Goal: Information Seeking & Learning: Find specific page/section

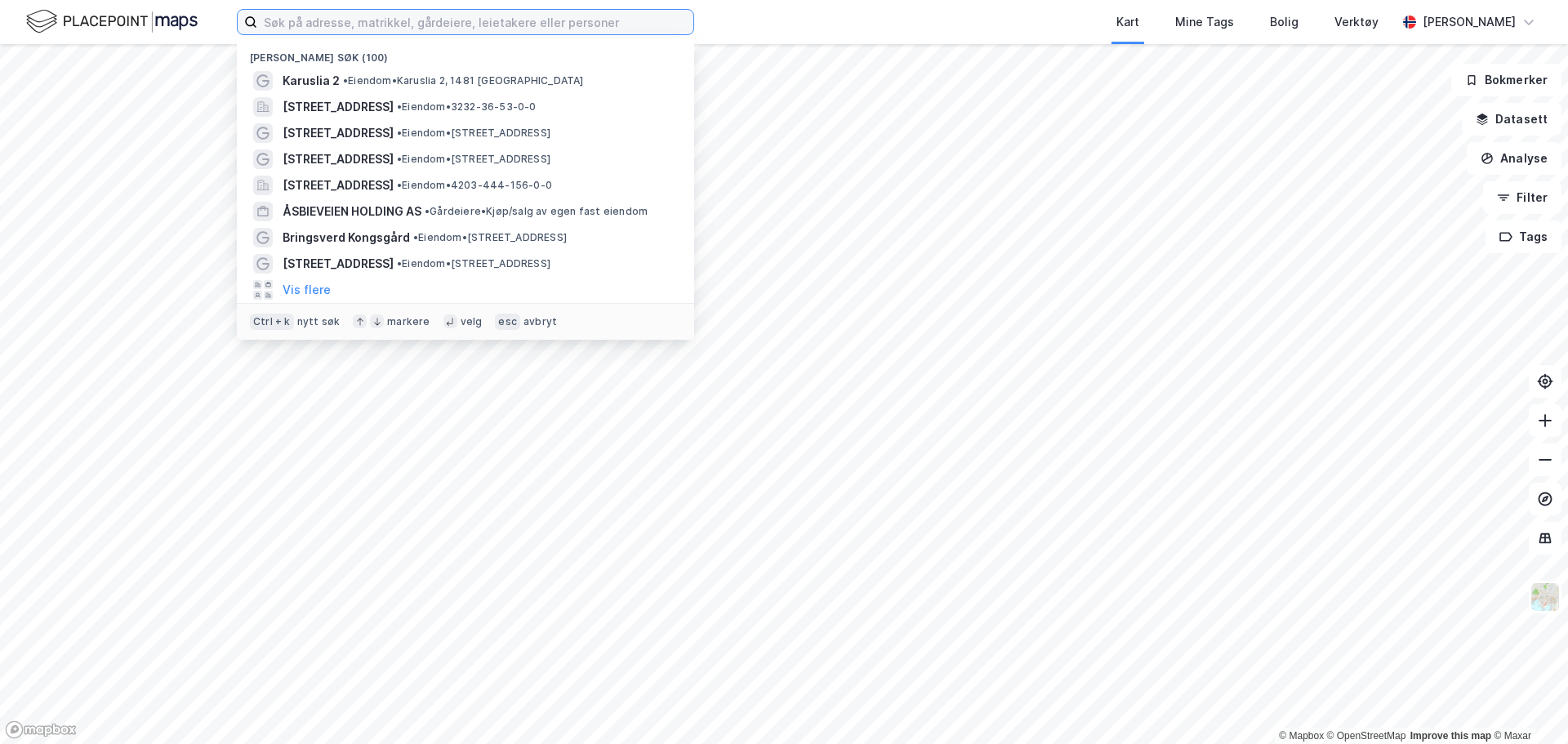
click at [318, 14] on input at bounding box center [475, 22] width 436 height 25
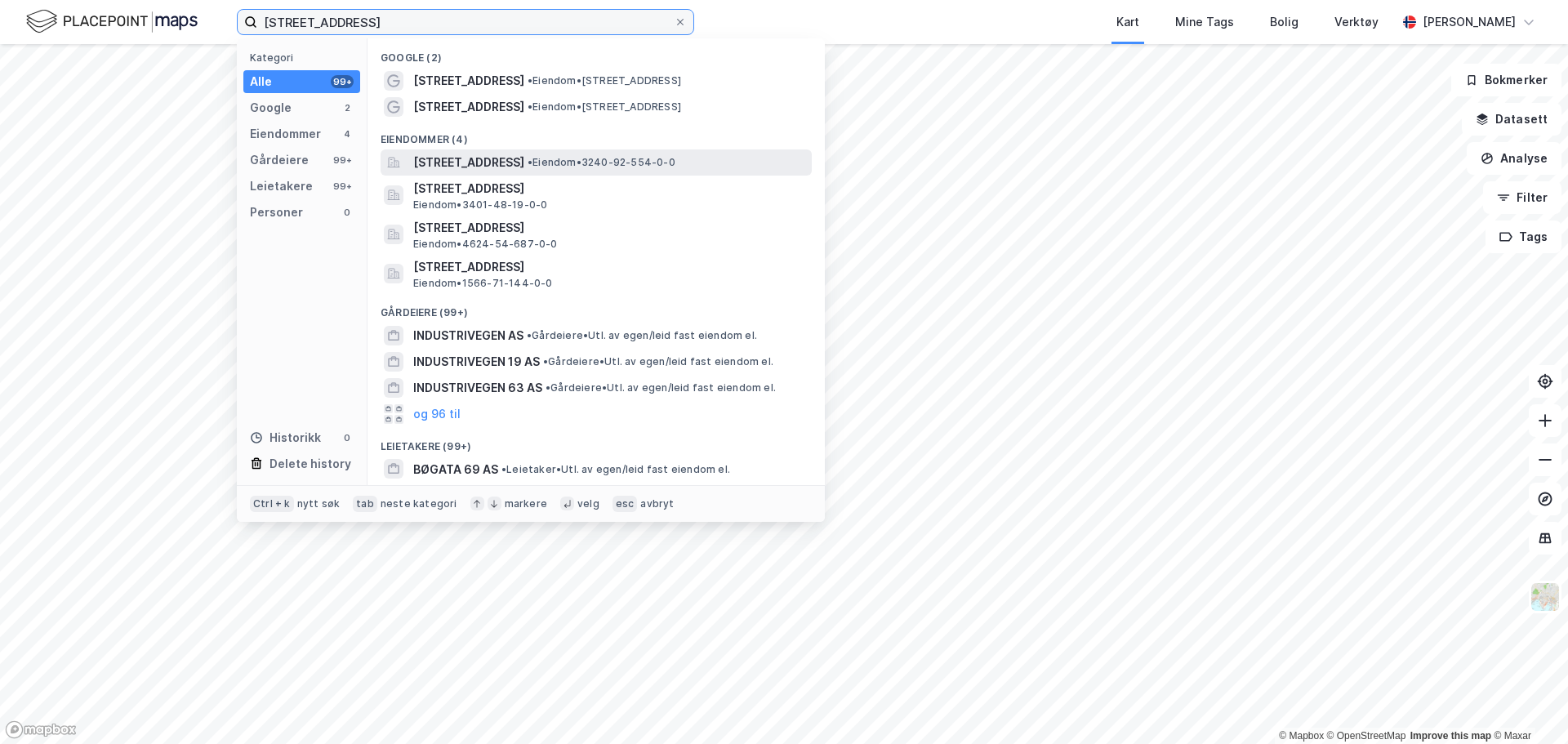
type input "[STREET_ADDRESS]"
click at [524, 163] on span "[STREET_ADDRESS]" at bounding box center [469, 162] width 111 height 19
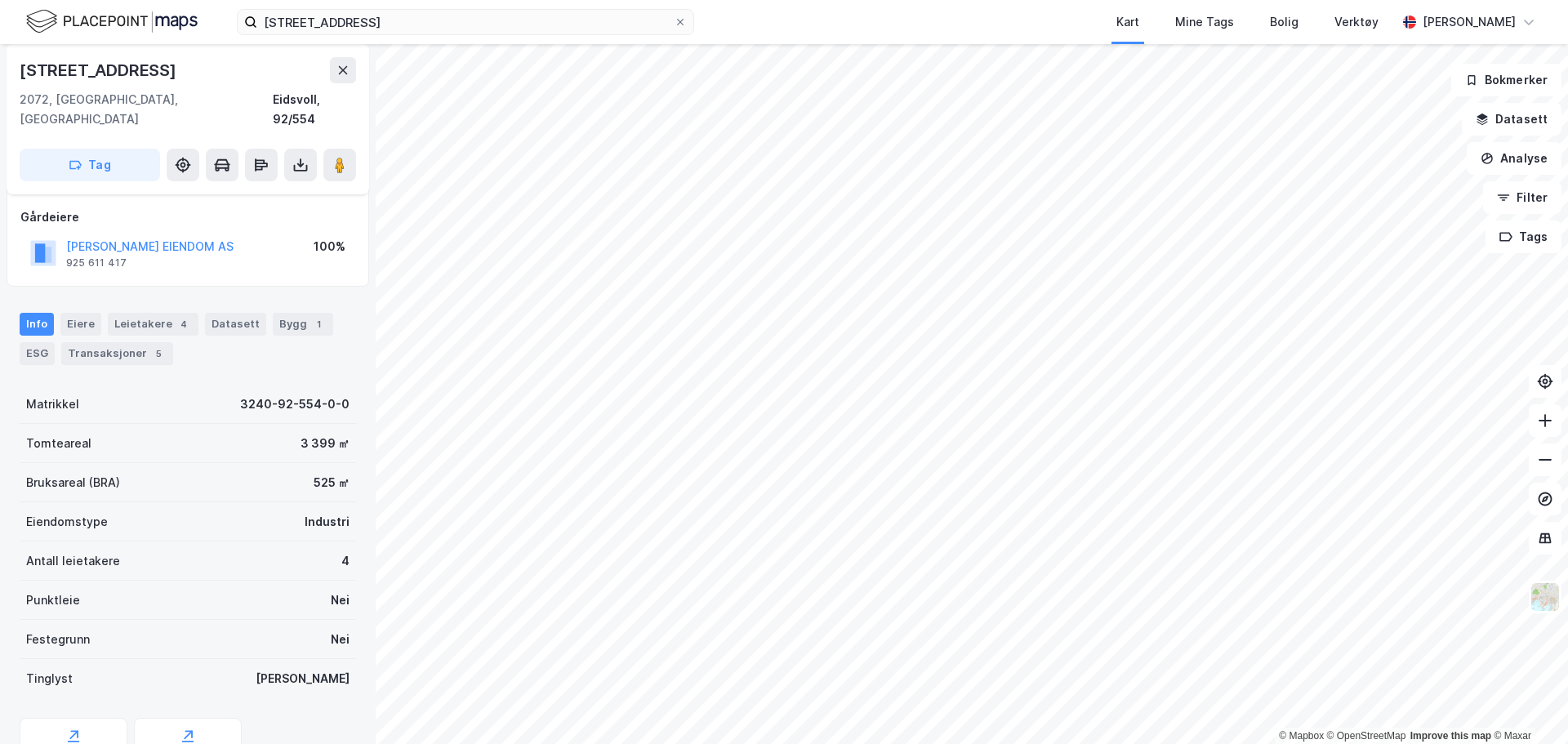
scroll to position [145, 0]
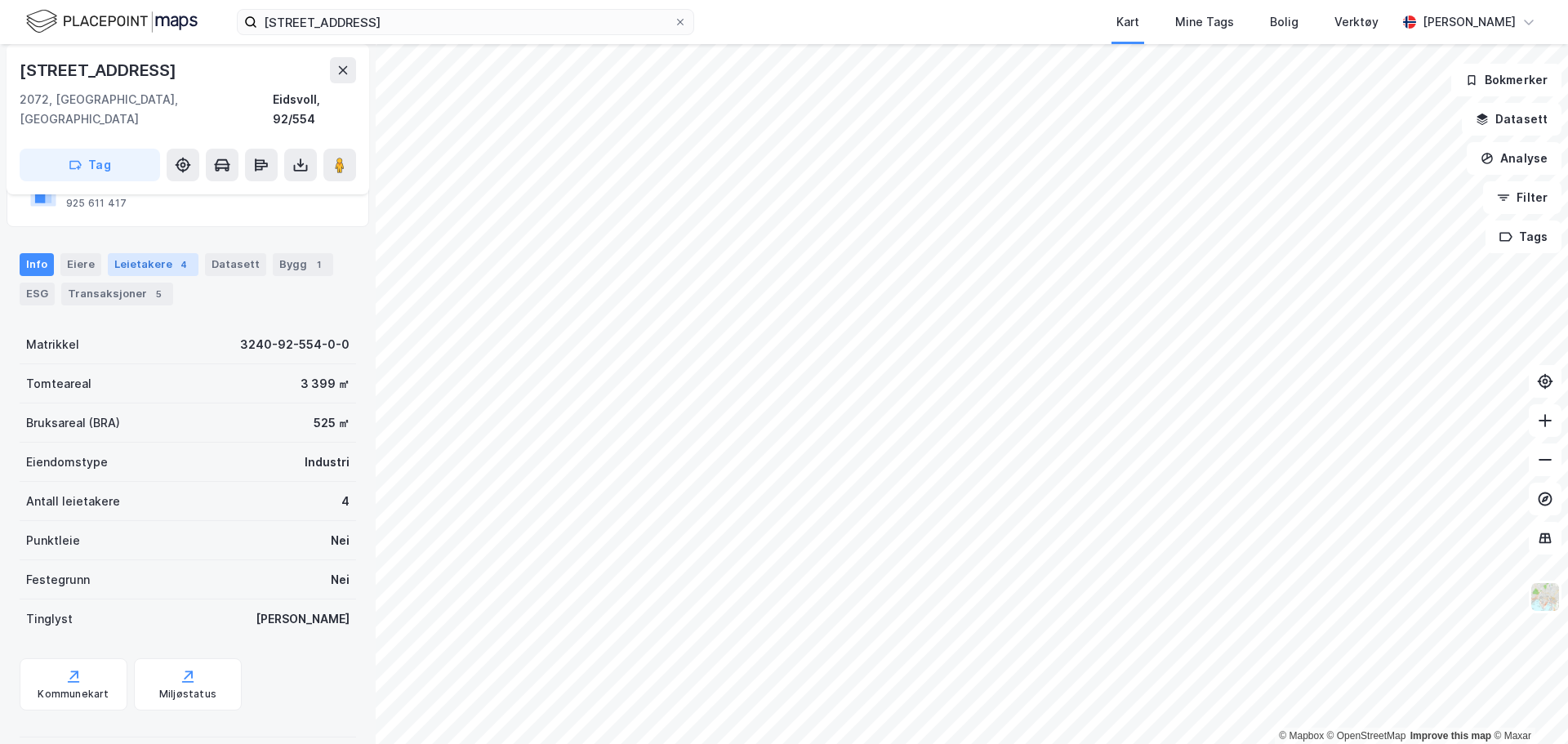
click at [152, 253] on div "Leietakere 4" at bounding box center [152, 264] width 90 height 23
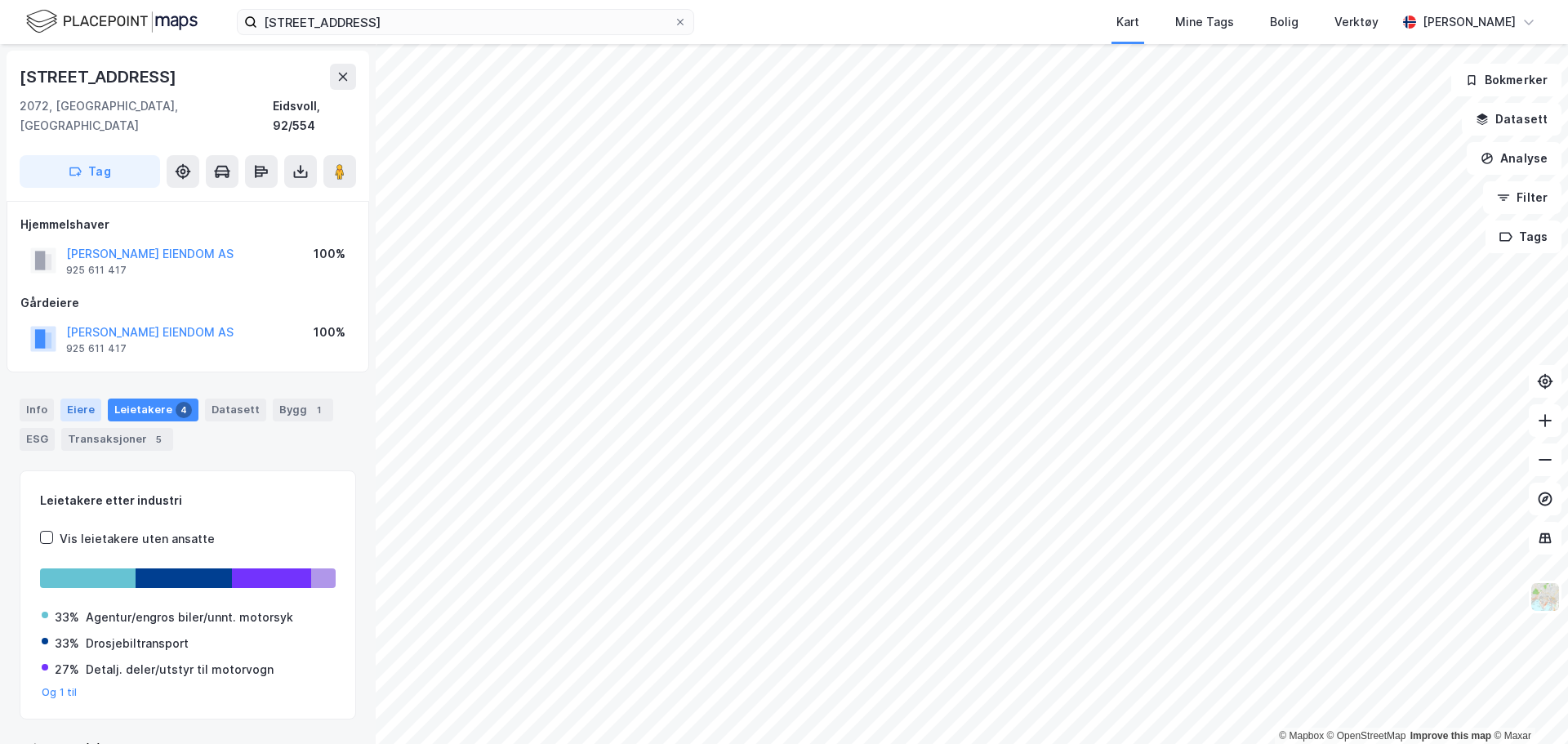
click at [73, 398] on div "Eiere" at bounding box center [80, 409] width 41 height 23
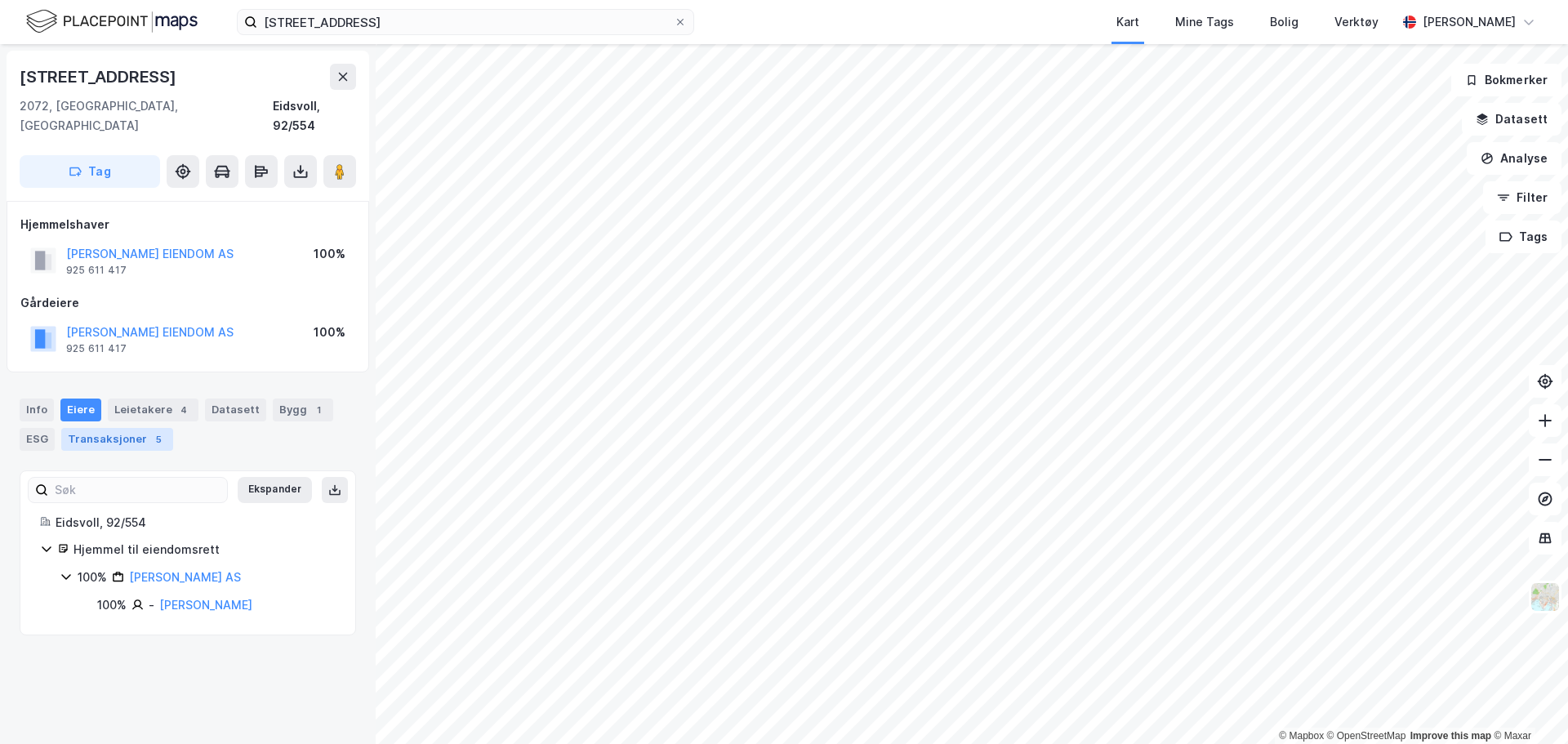
click at [114, 428] on div "Transaksjoner 5" at bounding box center [117, 439] width 112 height 23
click at [42, 398] on div "Info" at bounding box center [36, 409] width 35 height 23
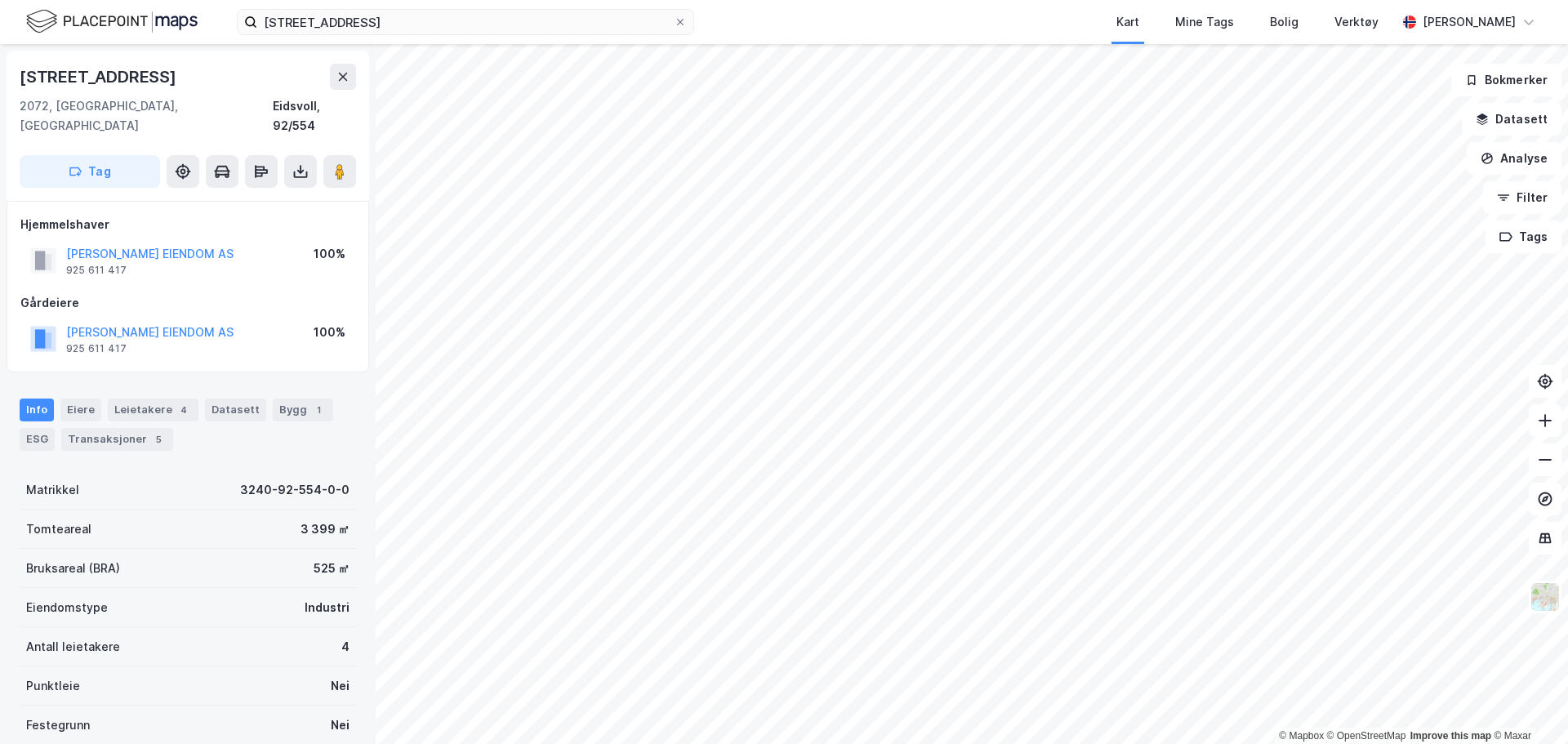
scroll to position [145, 0]
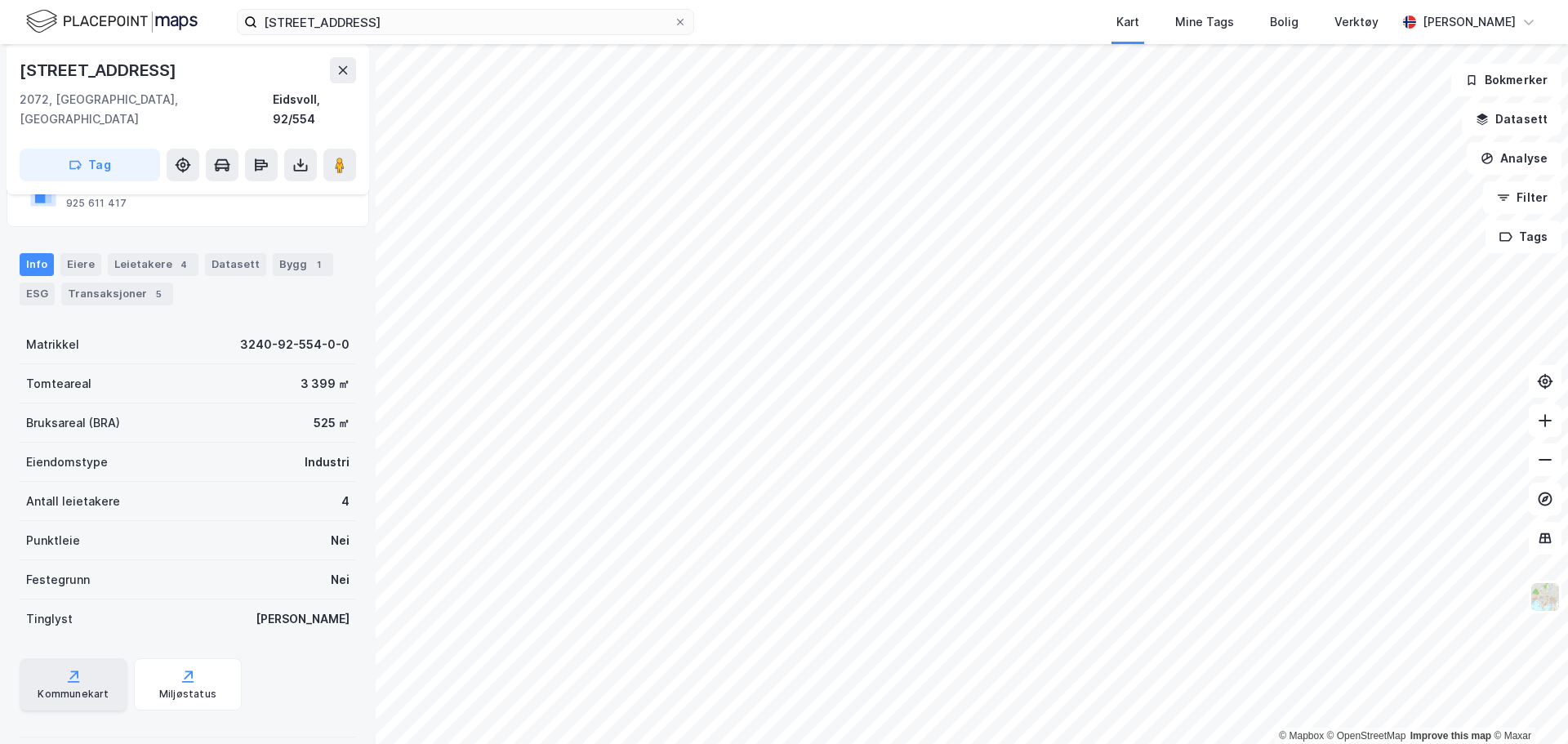
click at [85, 658] on div "Kommunekart" at bounding box center [73, 684] width 107 height 52
